Goal: Find specific page/section: Find specific page/section

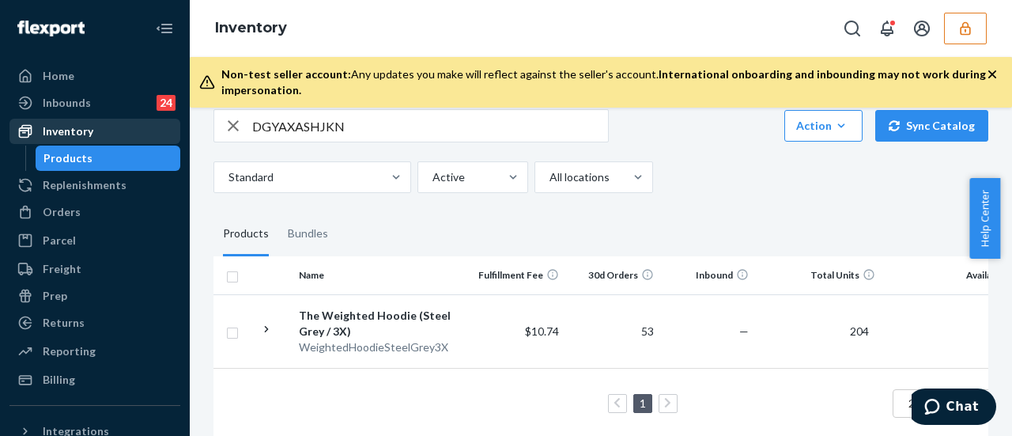
click at [65, 132] on div "Inventory" at bounding box center [68, 131] width 51 height 16
click at [69, 129] on div "Inventory" at bounding box center [68, 131] width 51 height 16
click at [66, 157] on div "Products" at bounding box center [67, 158] width 49 height 16
click at [68, 157] on div "Products" at bounding box center [67, 158] width 49 height 16
click at [57, 126] on div "Inventory" at bounding box center [68, 131] width 51 height 16
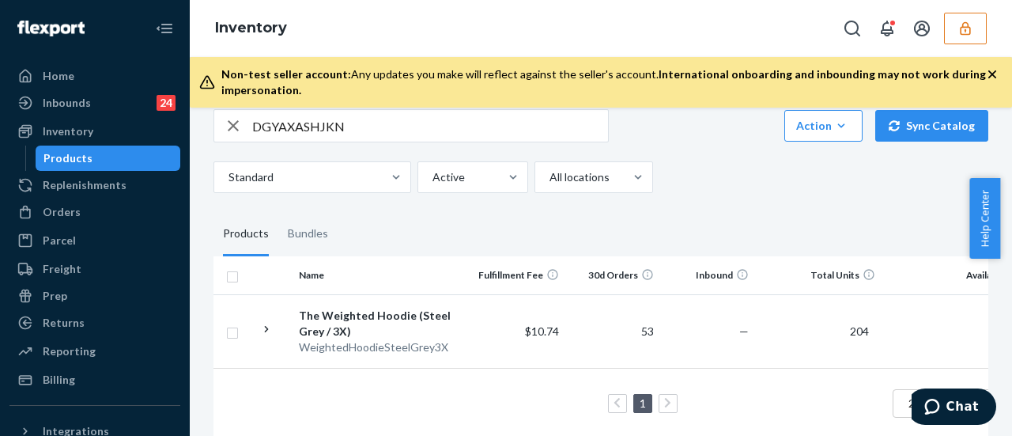
click at [82, 165] on div "Products" at bounding box center [67, 158] width 49 height 16
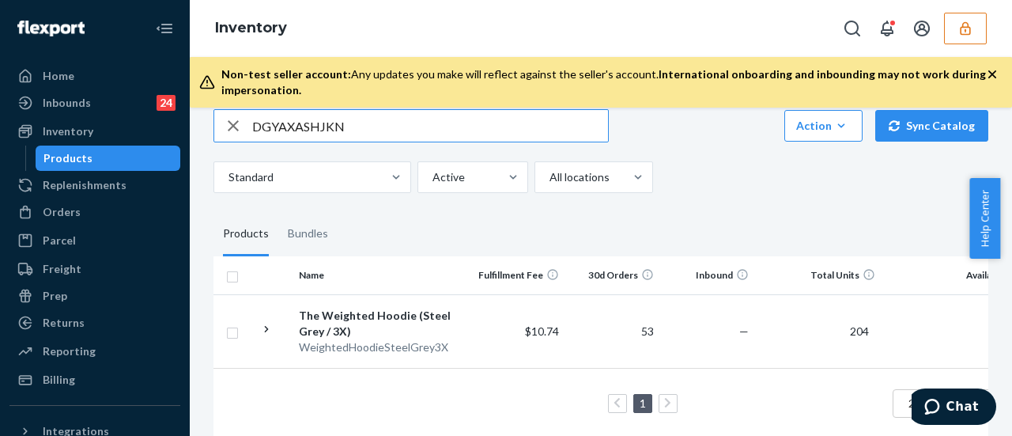
drag, startPoint x: 292, startPoint y: 126, endPoint x: 179, endPoint y: 135, distance: 113.4
click at [187, 140] on div "Home Inbounds 24 Shipping Plans Problems 24 Inventory Products Replenishments O…" at bounding box center [506, 218] width 1012 height 436
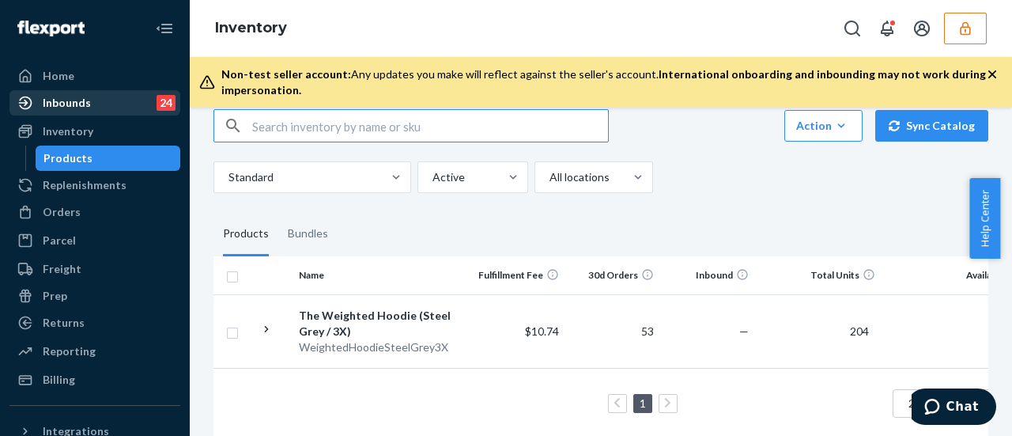
paste input "DGYAXASHJKN"
type input "DGYAXASHJKN"
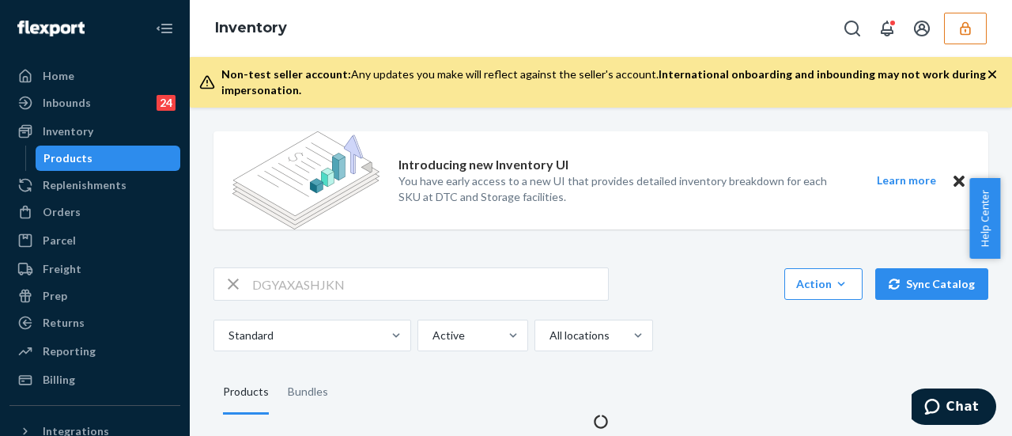
scroll to position [158, 0]
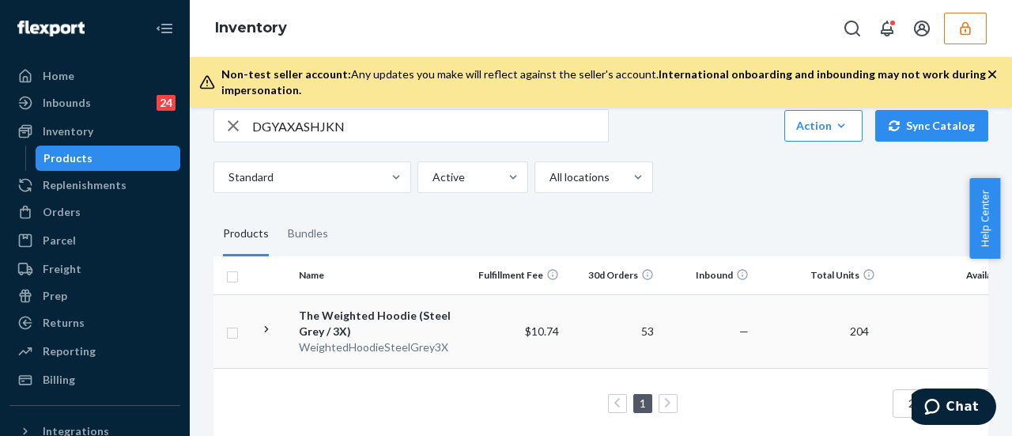
click at [341, 316] on div "The Weighted Hoodie (Steel Grey / 3X)" at bounding box center [381, 324] width 165 height 32
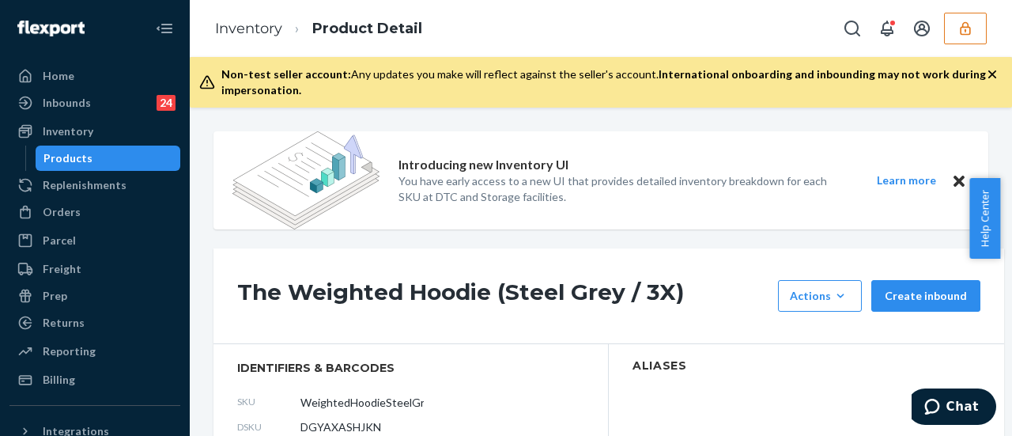
click at [466, 273] on div "The Weighted Hoodie (Steel Grey / 3X) Actions Hide Request removal Create inbou…" at bounding box center [608, 296] width 791 height 96
